Goal: Navigation & Orientation: Go to known website

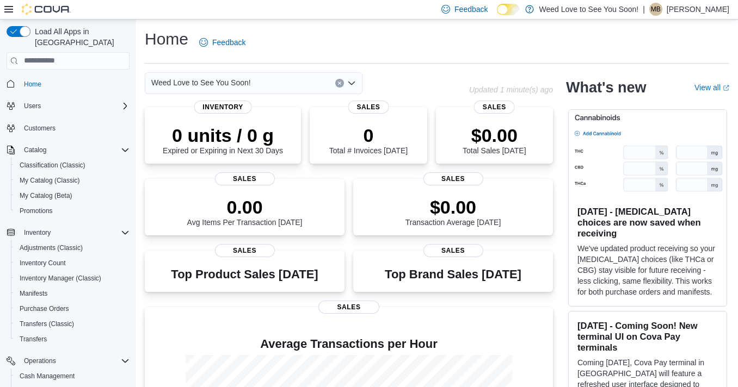
click at [430, 52] on div "Home Feedback" at bounding box center [437, 42] width 584 height 28
